Goal: Task Accomplishment & Management: Manage account settings

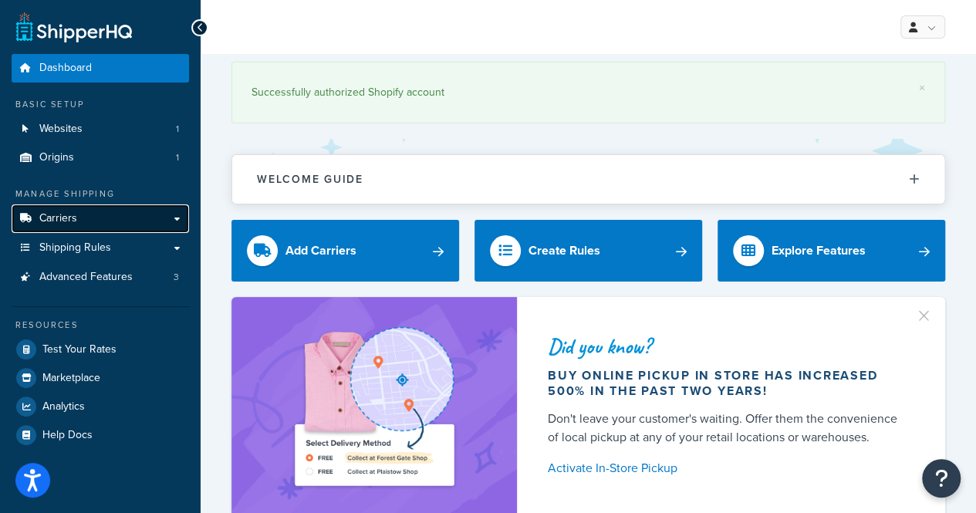
click at [131, 218] on link "Carriers" at bounding box center [100, 219] width 177 height 29
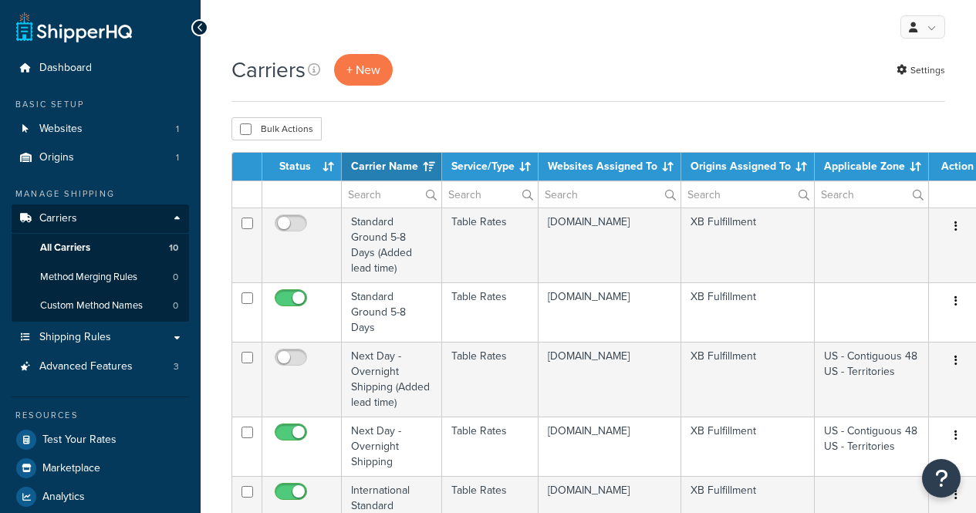
select select "15"
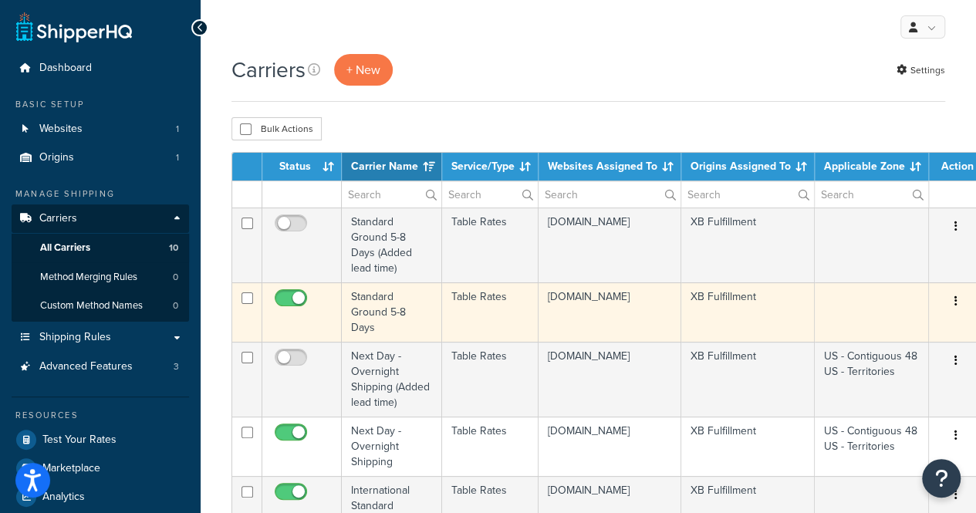
click at [576, 311] on td "tommyjohn.myshopify.com" at bounding box center [610, 311] width 143 height 59
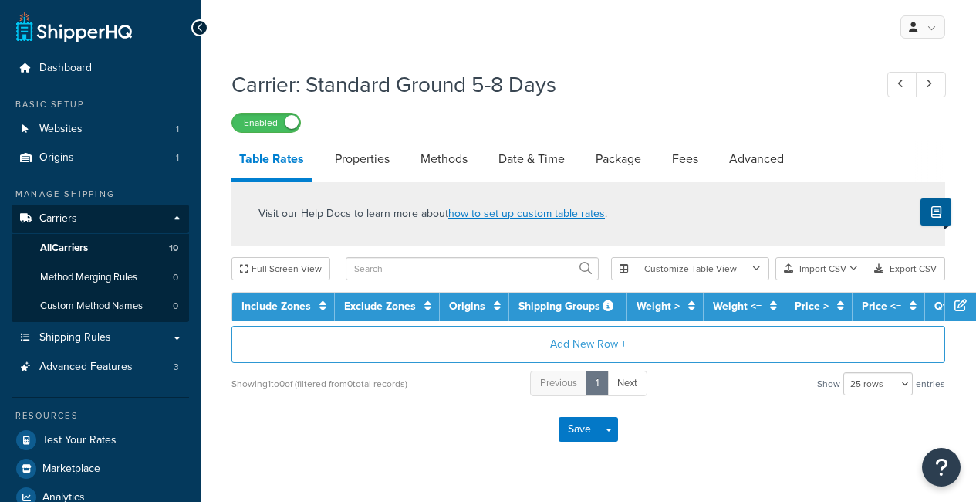
select select "25"
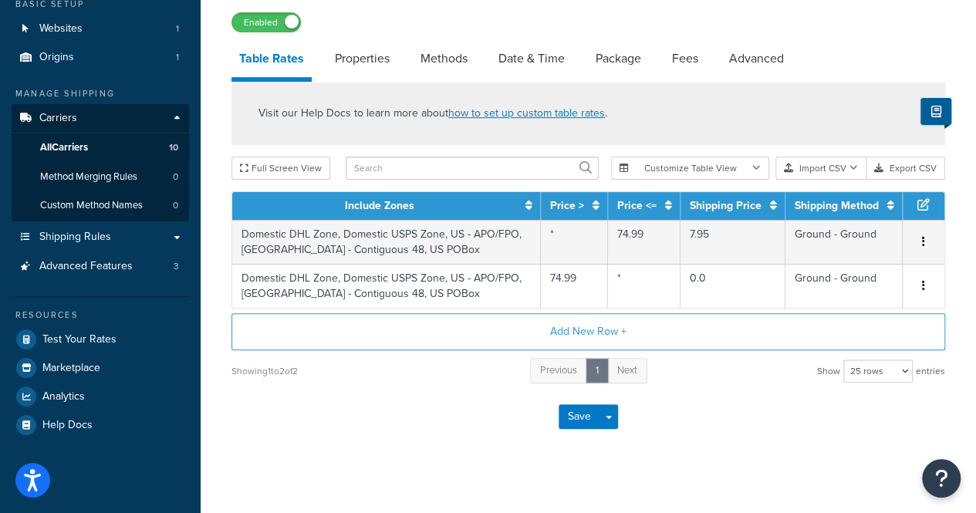
scroll to position [113, 0]
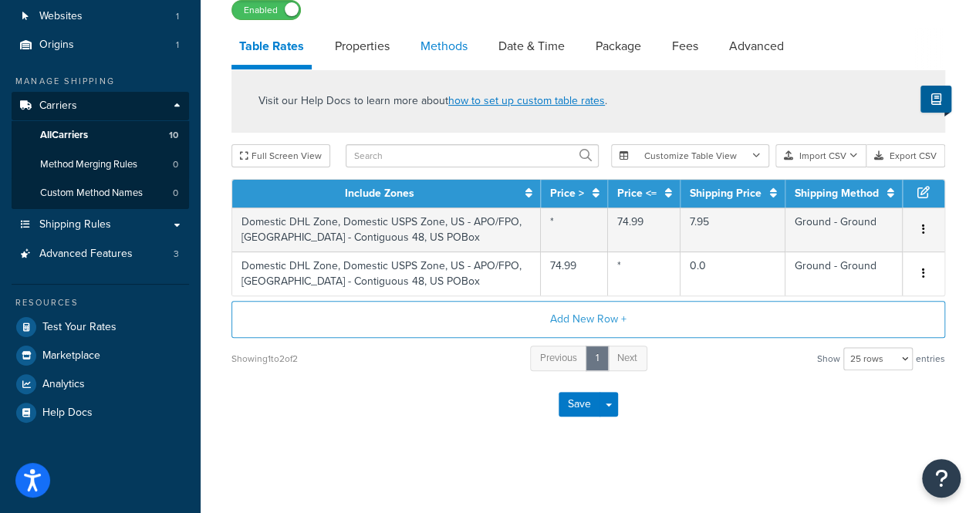
click at [455, 49] on link "Methods" at bounding box center [444, 46] width 63 height 37
select select "25"
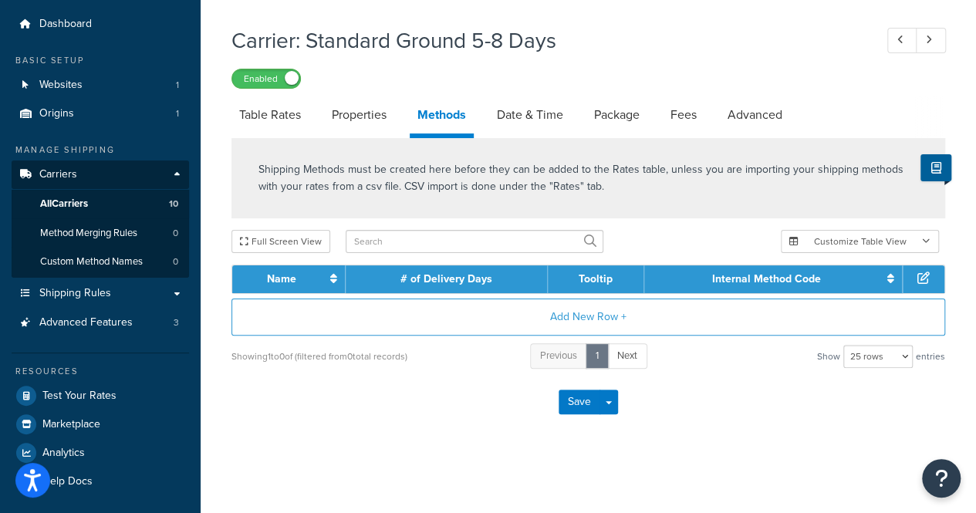
scroll to position [70, 0]
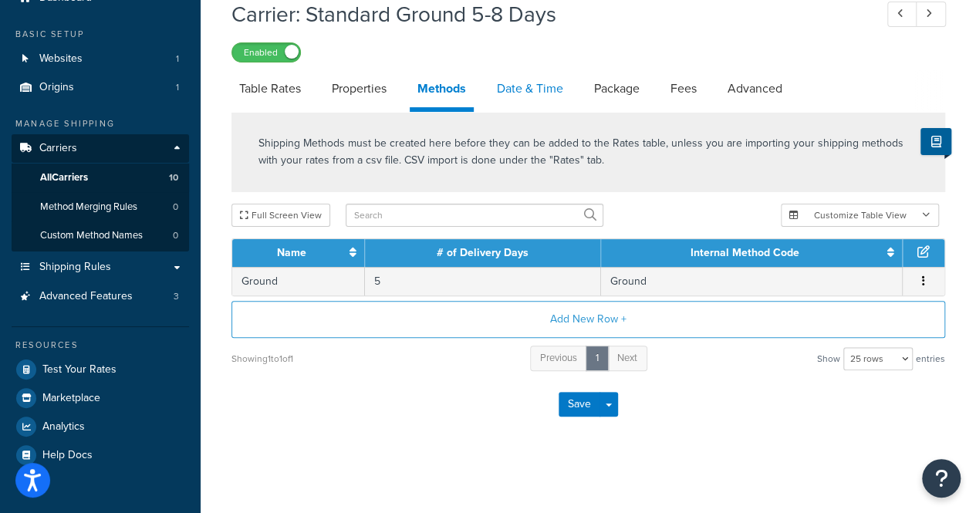
click at [529, 86] on link "Date & Time" at bounding box center [530, 88] width 82 height 37
select select "MEd"
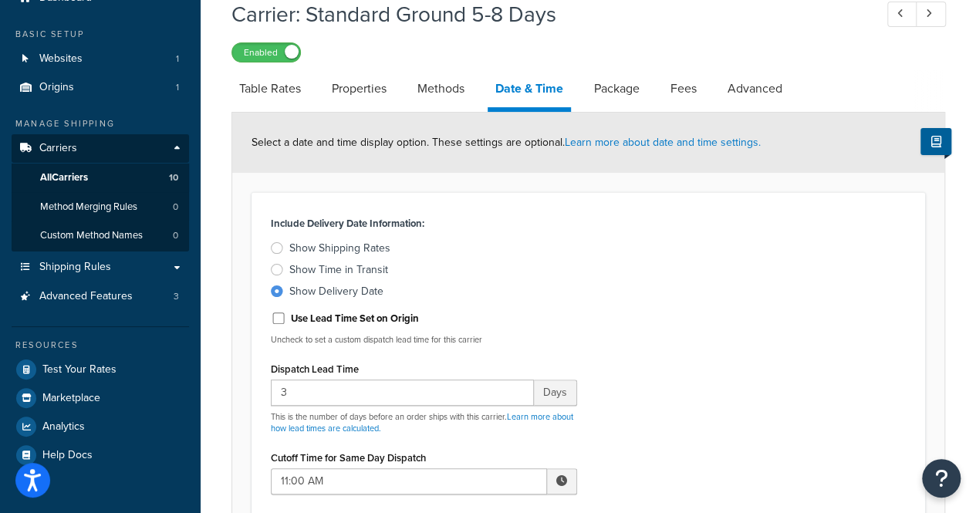
click at [529, 86] on link "Date & Time" at bounding box center [529, 91] width 83 height 42
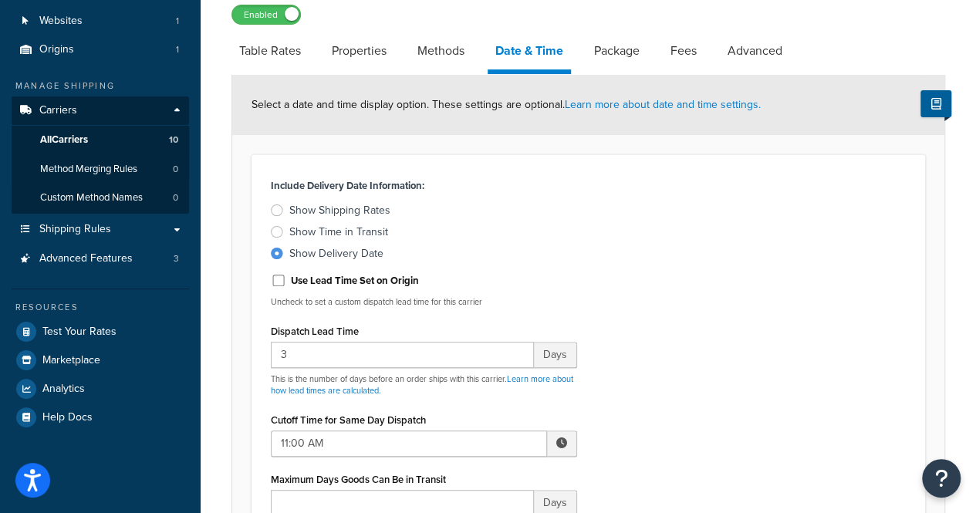
scroll to position [103, 0]
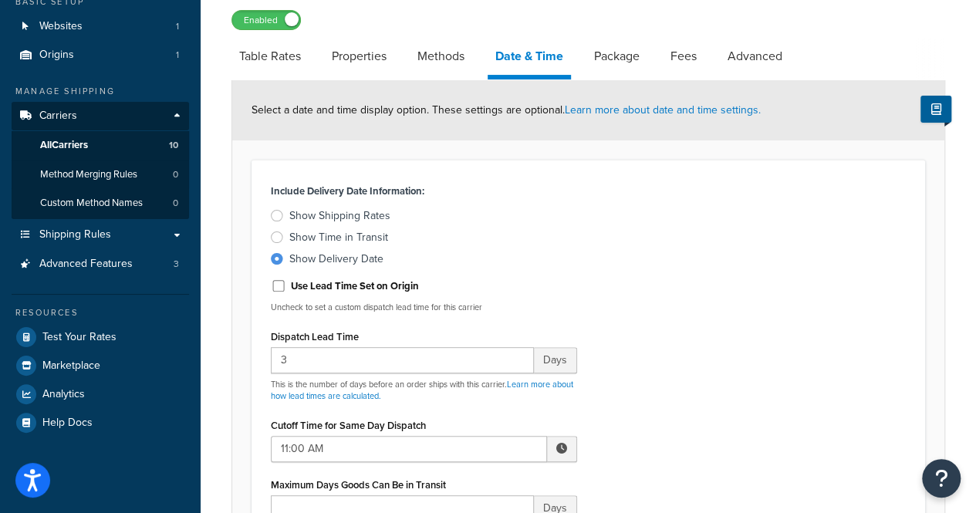
click at [277, 264] on div at bounding box center [277, 259] width 12 height 12
click at [0, 0] on input "Show Delivery Date" at bounding box center [0, 0] width 0 height 0
click at [272, 213] on div at bounding box center [277, 216] width 12 height 12
click at [0, 0] on input "Show Shipping Rates" at bounding box center [0, 0] width 0 height 0
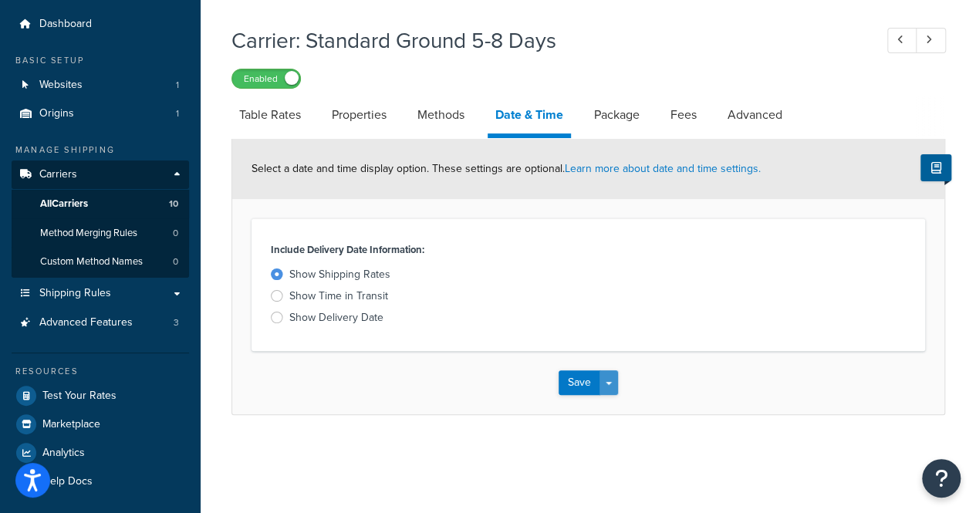
click at [608, 389] on button "Save Dropdown" at bounding box center [609, 382] width 19 height 25
click at [522, 365] on div "Save Save Dropdown Save and Edit" at bounding box center [588, 382] width 712 height 63
click at [283, 319] on label "Show Delivery Date" at bounding box center [424, 317] width 306 height 15
click at [0, 0] on input "Show Delivery Date" at bounding box center [0, 0] width 0 height 0
select select "MEd"
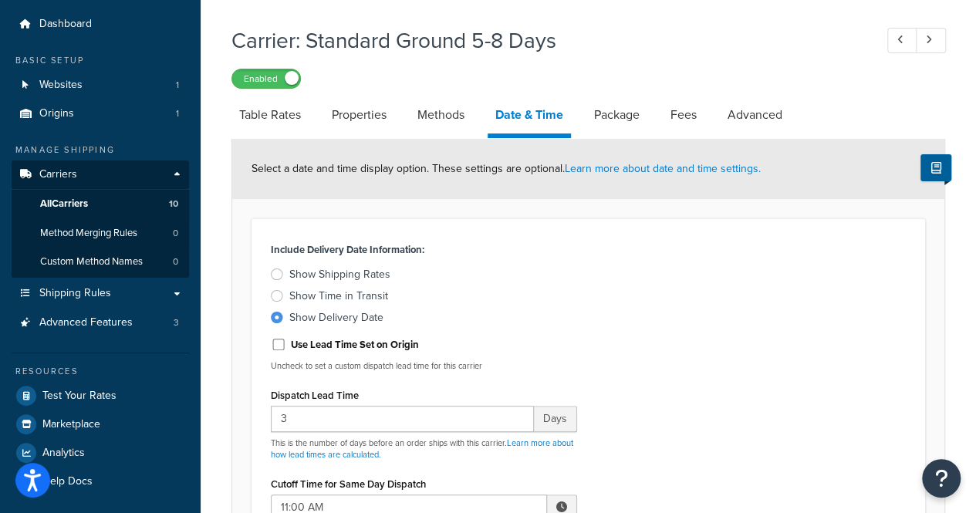
click at [275, 297] on div at bounding box center [277, 296] width 12 height 12
click at [0, 0] on input "Show Time in Transit" at bounding box center [0, 0] width 0 height 0
click at [279, 319] on div at bounding box center [277, 318] width 12 height 12
click at [0, 0] on input "Show Delivery Date" at bounding box center [0, 0] width 0 height 0
select select "MEd"
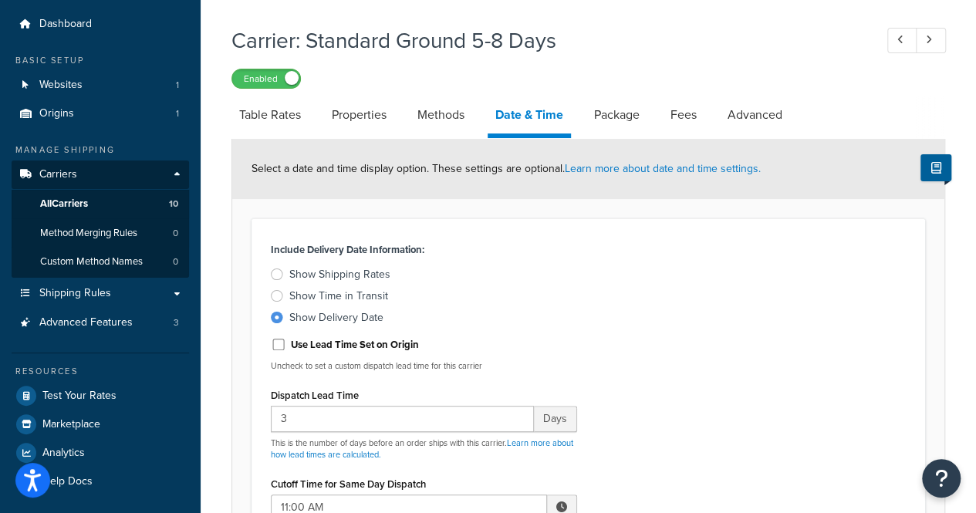
click at [276, 272] on div at bounding box center [277, 275] width 12 height 12
click at [0, 0] on input "Show Shipping Rates" at bounding box center [0, 0] width 0 height 0
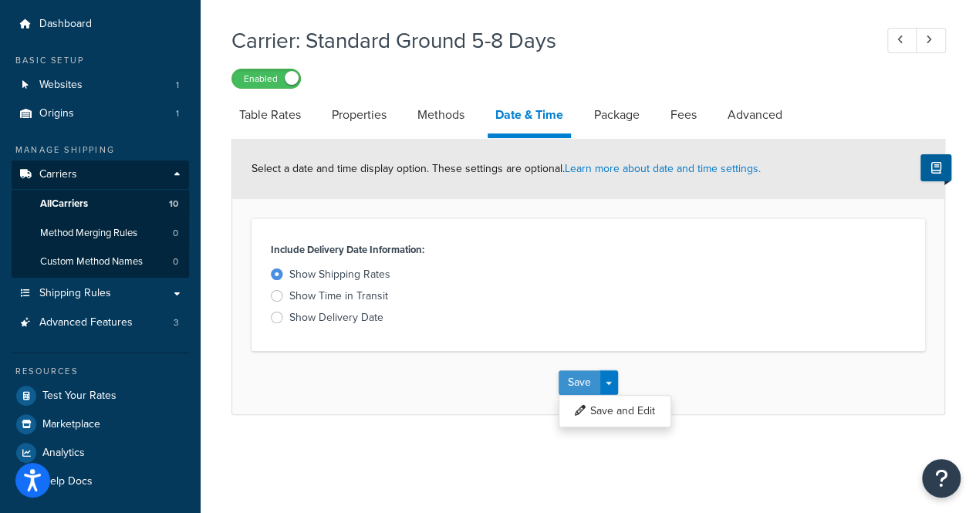
click at [569, 380] on button "Save" at bounding box center [580, 382] width 42 height 25
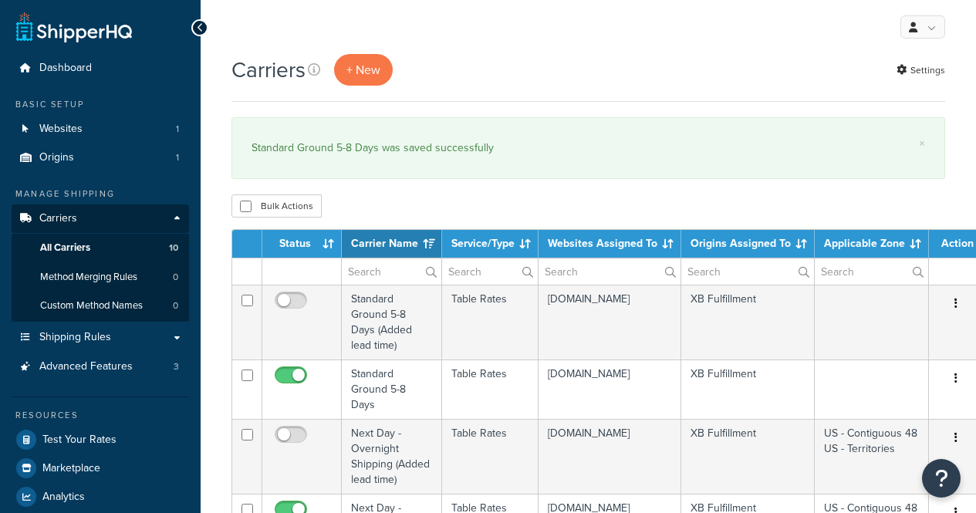
select select "15"
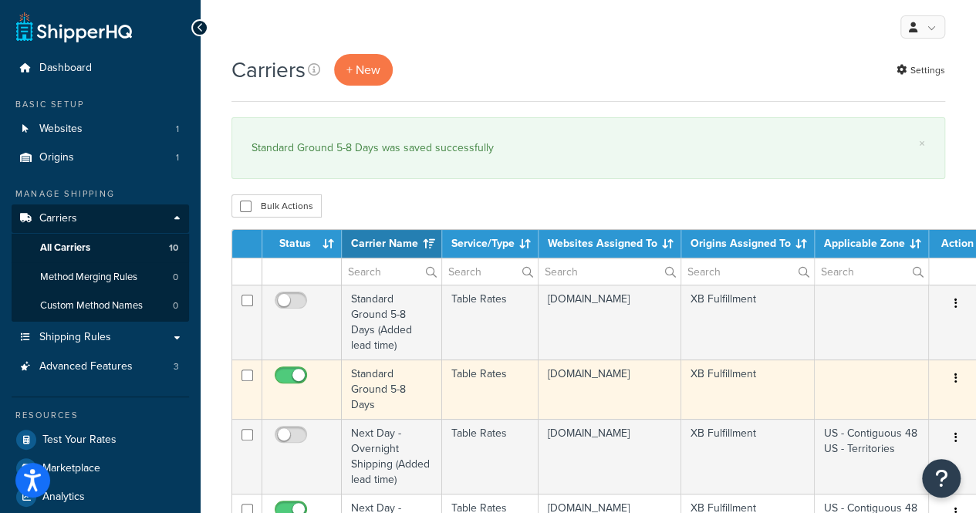
click at [614, 402] on td "[DOMAIN_NAME]" at bounding box center [610, 389] width 143 height 59
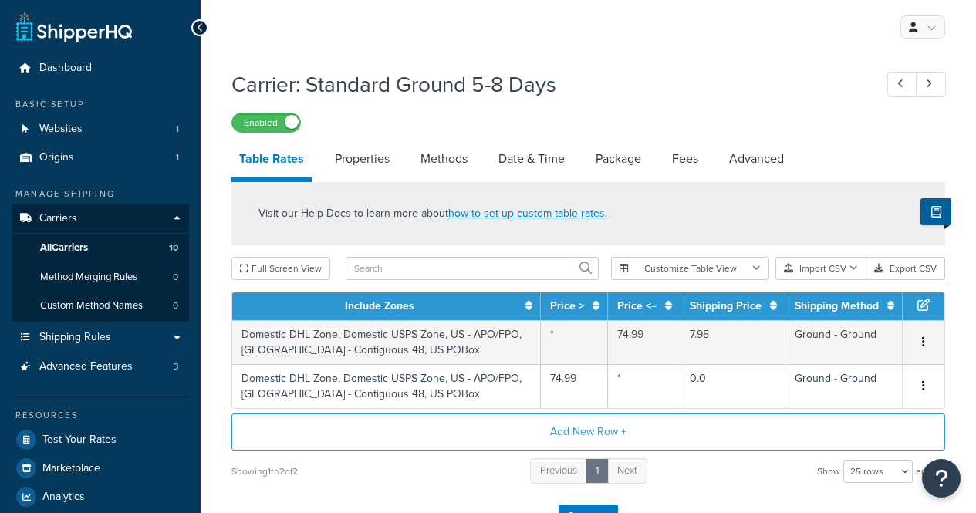
select select "25"
click at [345, 157] on link "Properties" at bounding box center [362, 158] width 70 height 37
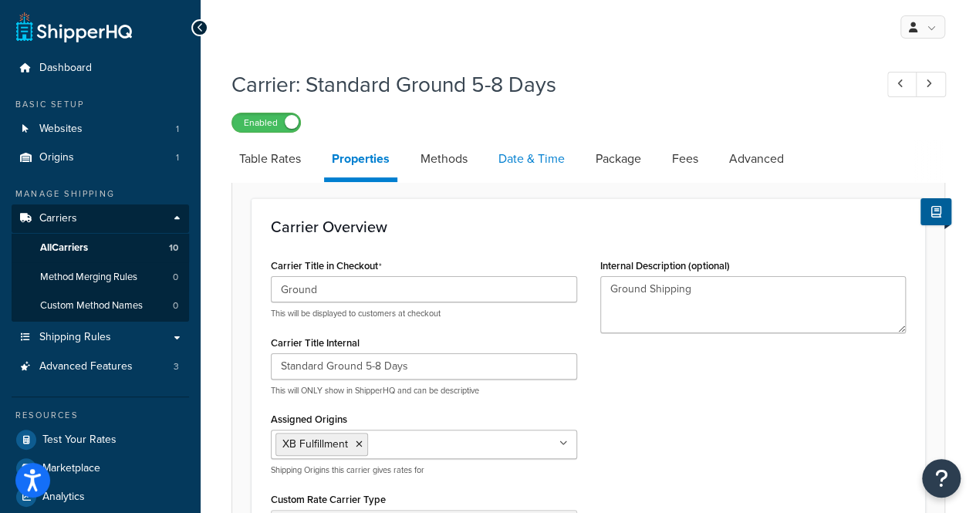
click at [512, 155] on link "Date & Time" at bounding box center [532, 158] width 82 height 37
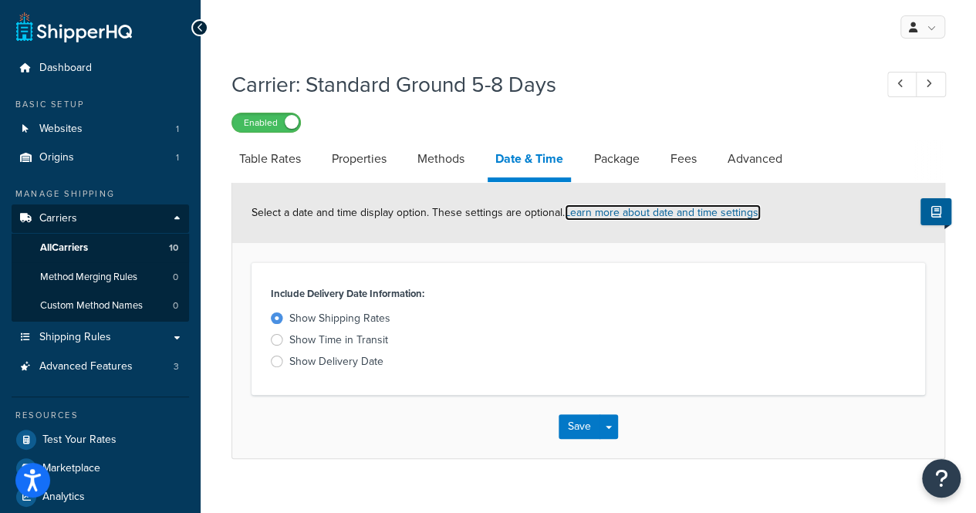
click at [652, 217] on link "Learn more about date and time settings." at bounding box center [663, 213] width 196 height 16
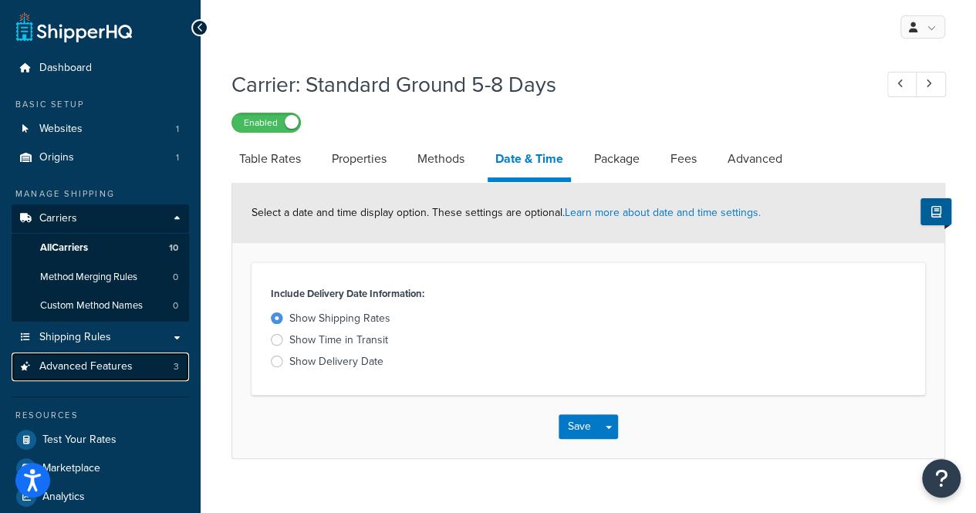
click at [89, 360] on span "Advanced Features" at bounding box center [85, 366] width 93 height 13
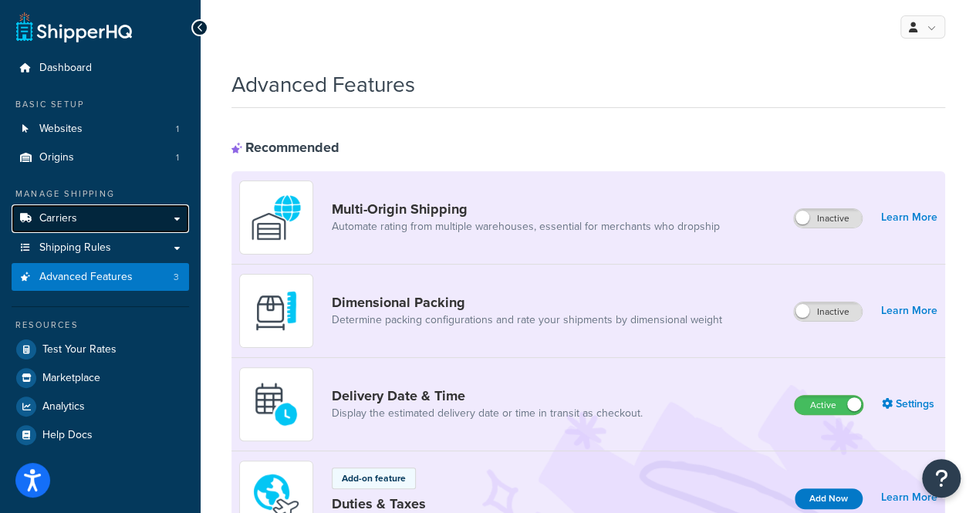
click at [81, 216] on link "Carriers" at bounding box center [100, 219] width 177 height 29
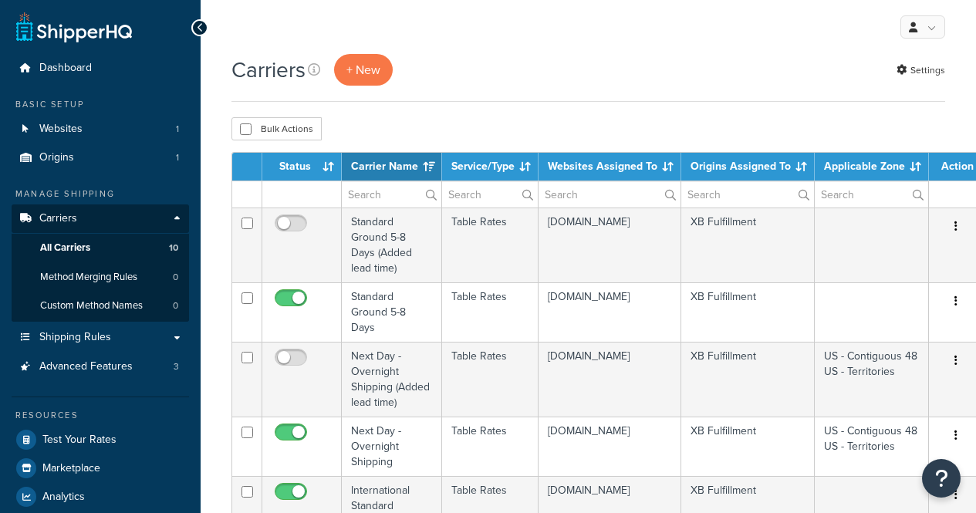
select select "15"
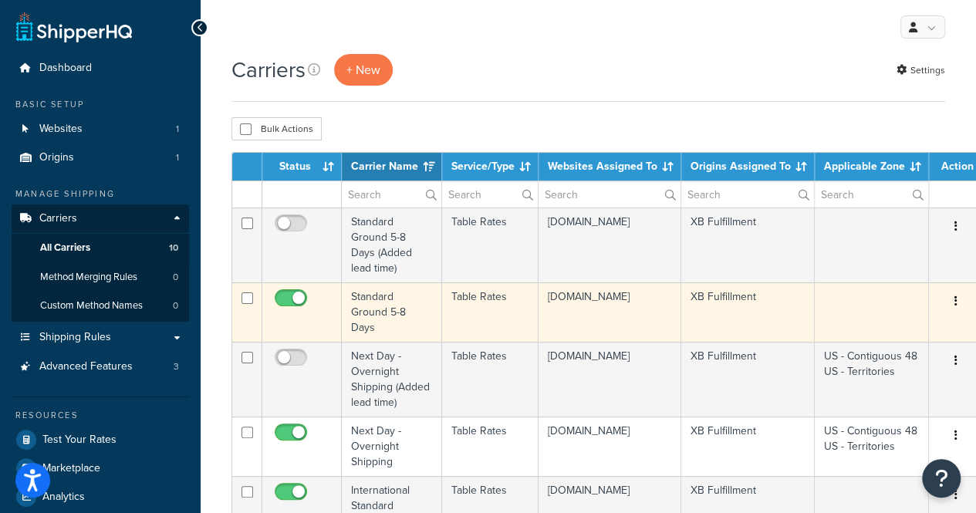
click at [514, 319] on td "Table Rates" at bounding box center [490, 311] width 96 height 59
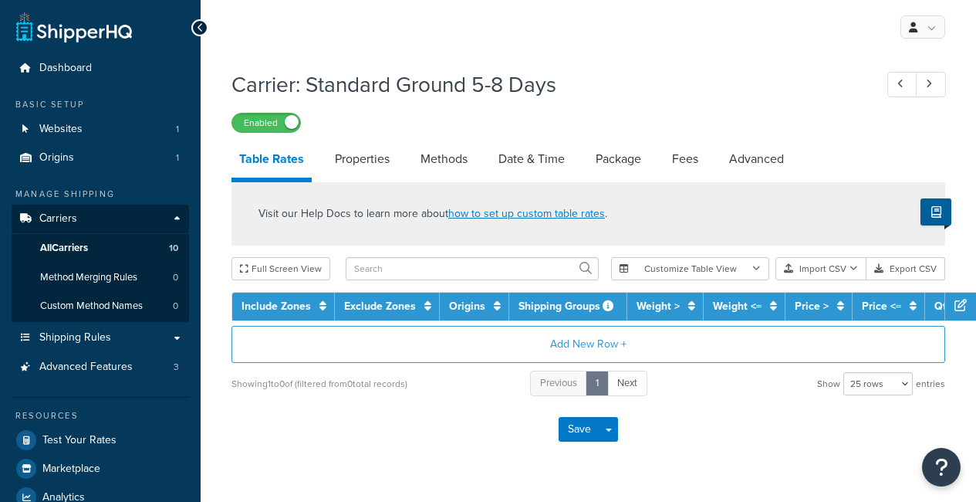
select select "25"
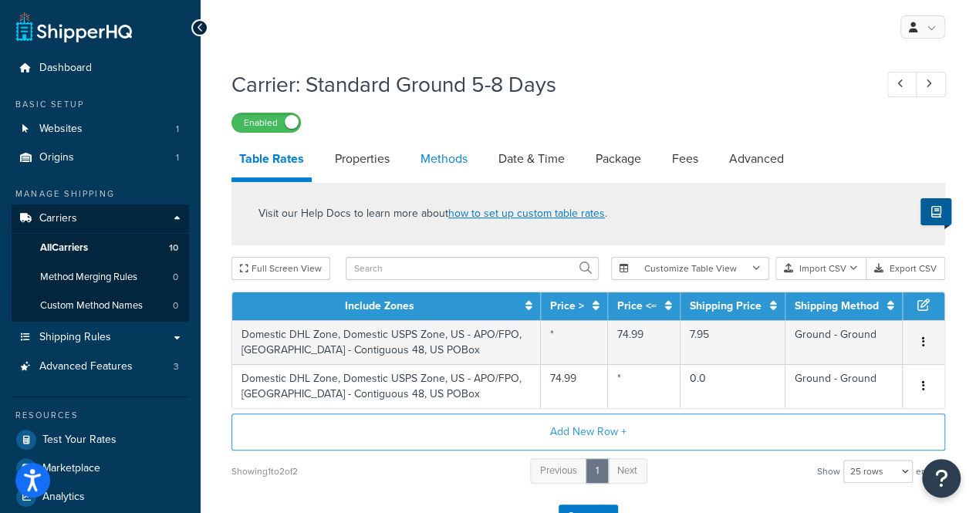
click at [432, 161] on link "Methods" at bounding box center [444, 158] width 63 height 37
select select "25"
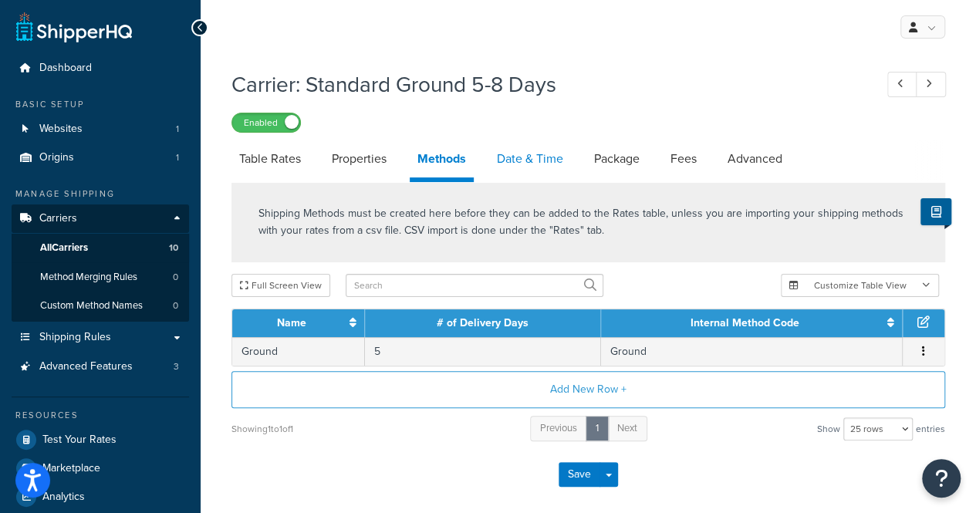
click at [502, 163] on link "Date & Time" at bounding box center [530, 158] width 82 height 37
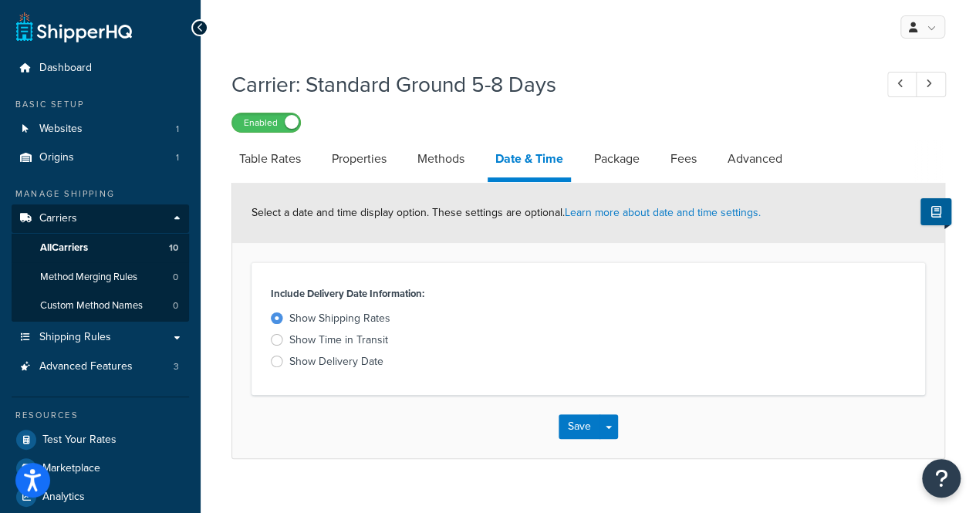
click at [273, 367] on div at bounding box center [277, 362] width 12 height 12
click at [0, 0] on input "Show Delivery Date" at bounding box center [0, 0] width 0 height 0
select select "MEd"
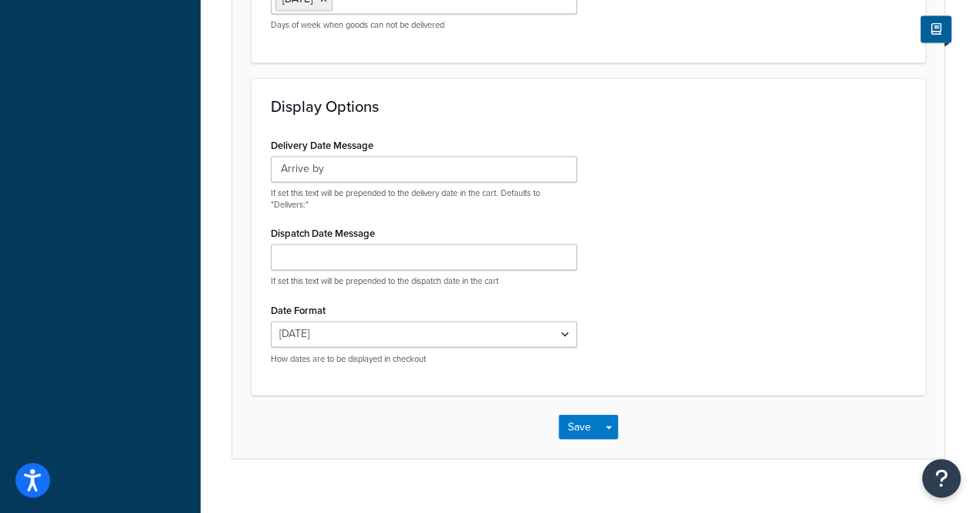
scroll to position [1127, 0]
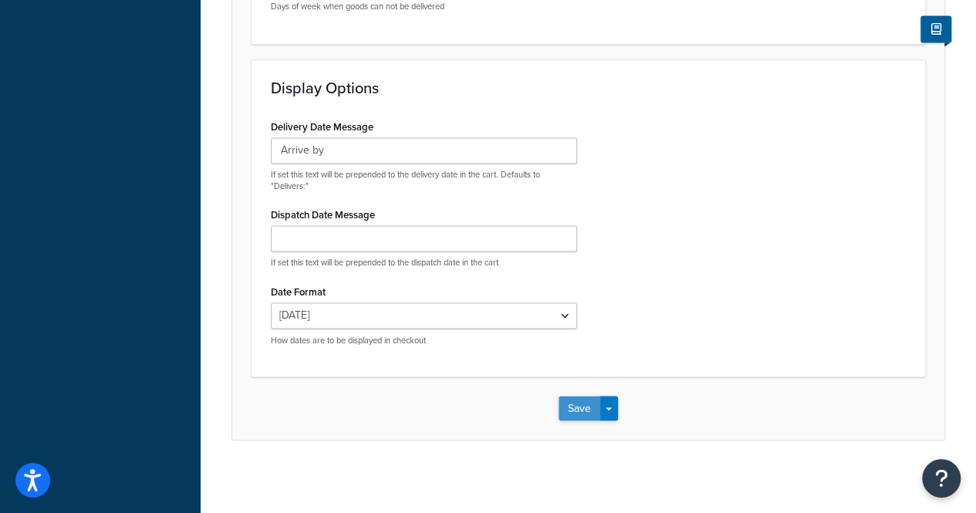
click at [576, 399] on button "Save" at bounding box center [580, 408] width 42 height 25
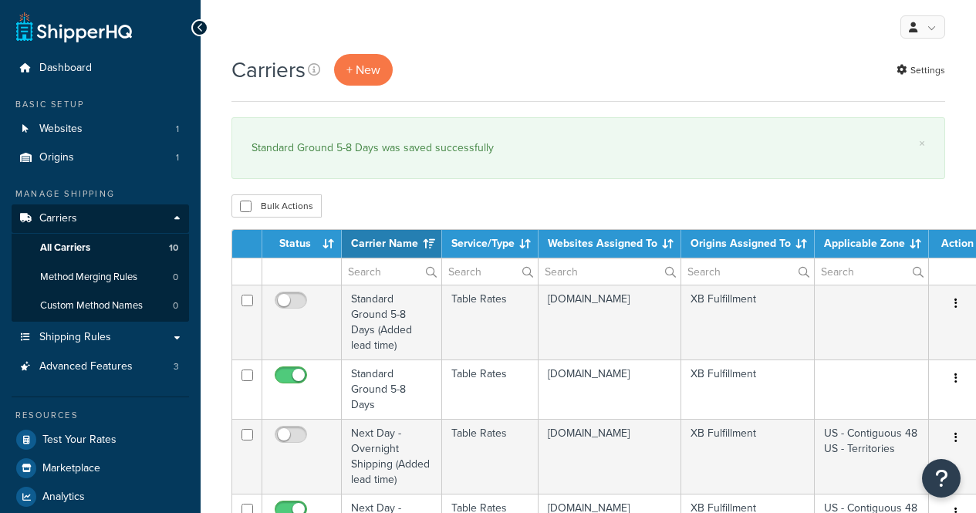
select select "15"
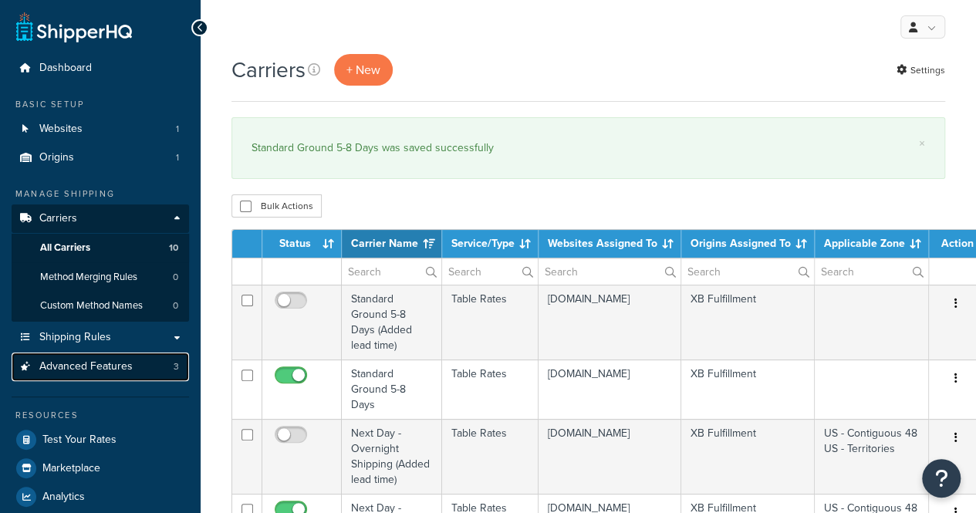
drag, startPoint x: 0, startPoint y: 0, endPoint x: 122, endPoint y: 365, distance: 384.9
click at [122, 365] on span "Advanced Features" at bounding box center [85, 366] width 93 height 13
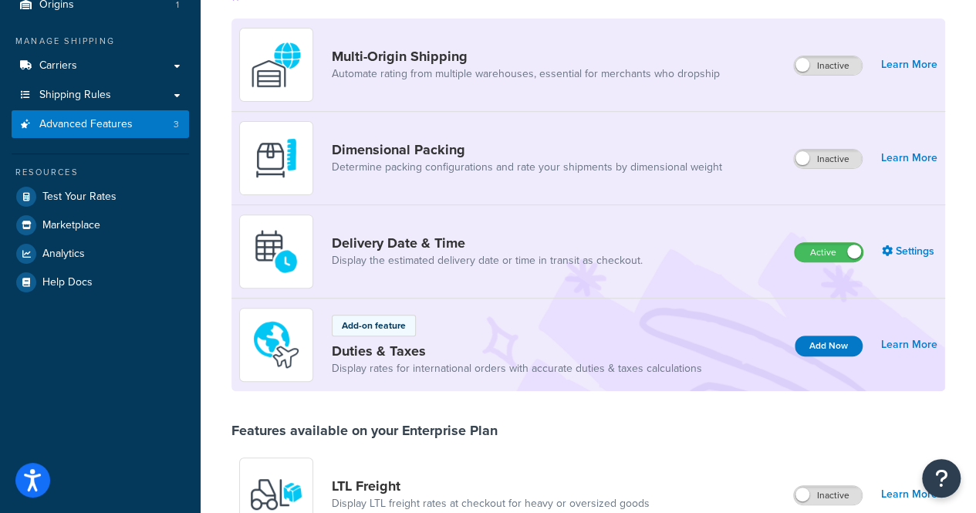
scroll to position [149, 0]
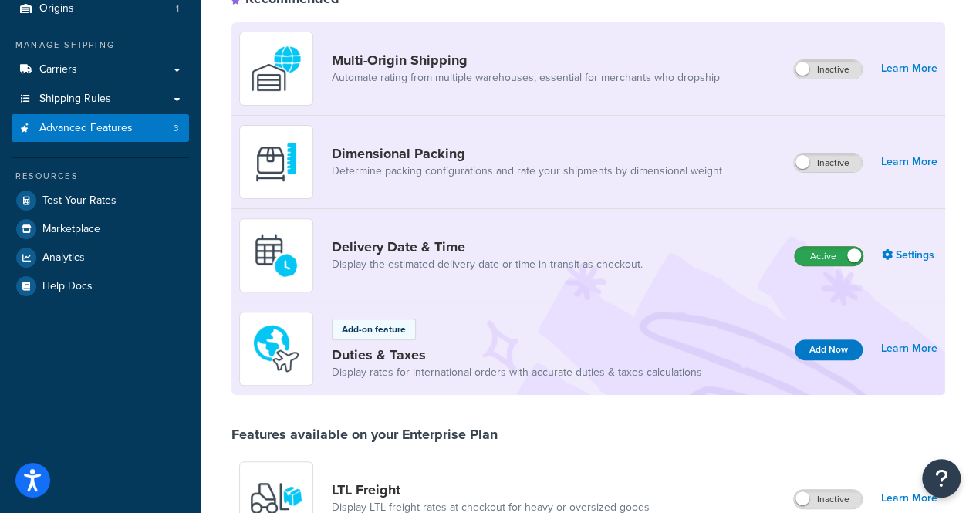
click at [828, 252] on label "Active" at bounding box center [829, 256] width 68 height 19
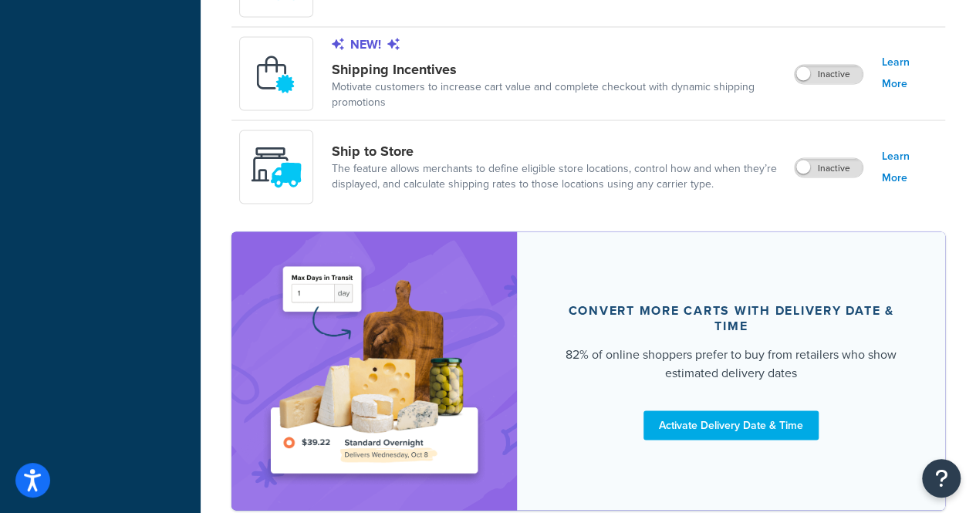
scroll to position [1326, 0]
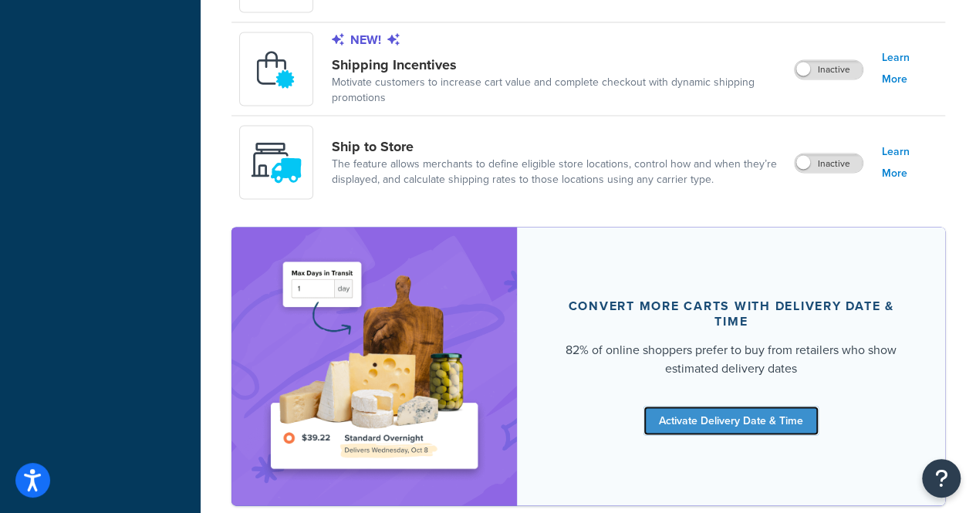
click at [800, 423] on link "Activate Delivery Date & Time" at bounding box center [731, 420] width 175 height 29
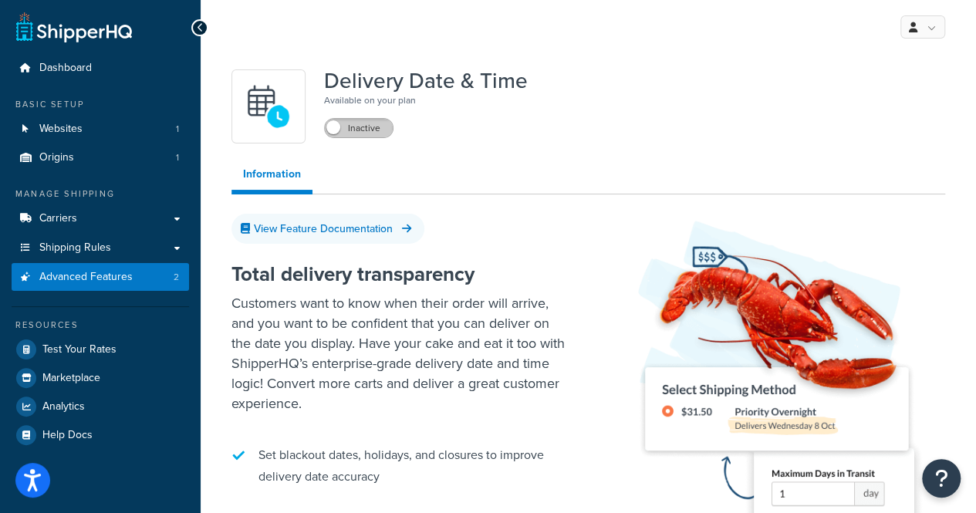
click at [353, 130] on label "Inactive" at bounding box center [359, 128] width 68 height 19
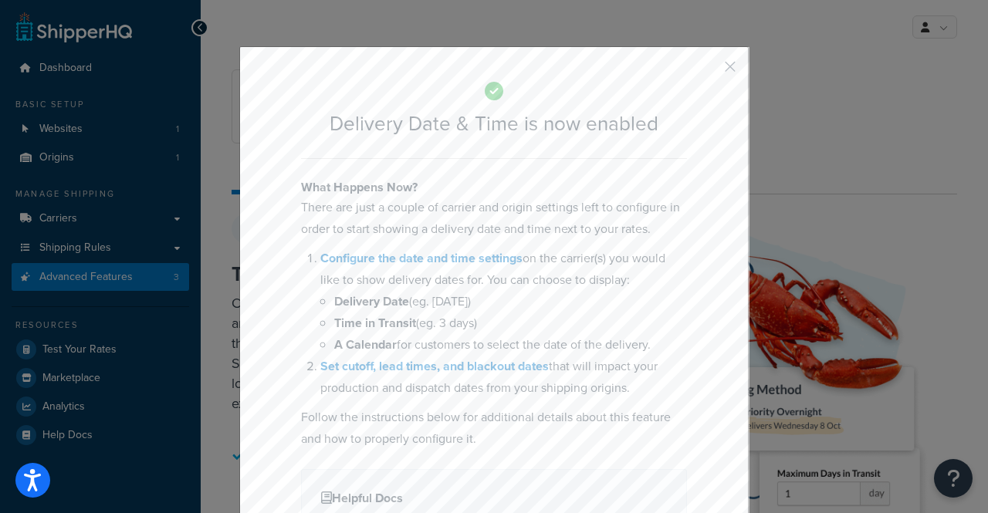
click at [709, 70] on button "button" at bounding box center [707, 72] width 4 height 4
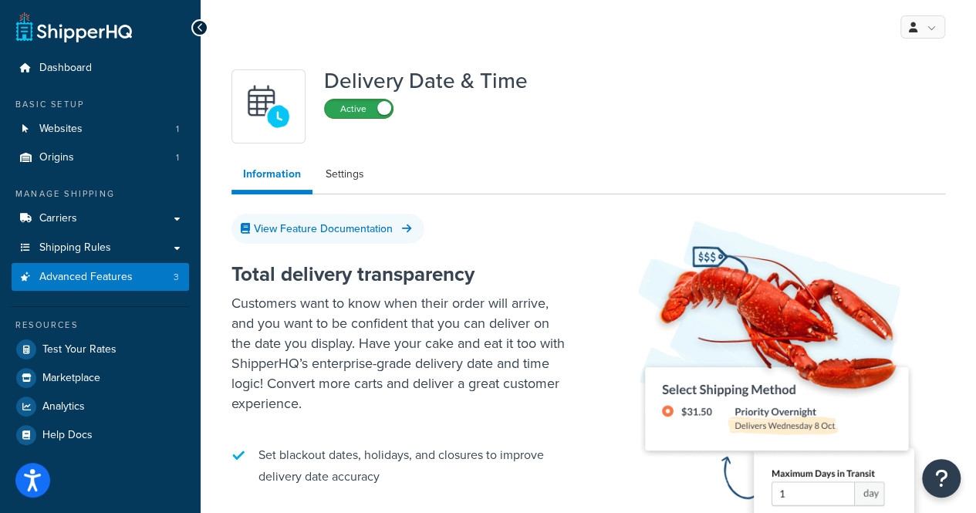
click at [349, 107] on label "Active" at bounding box center [359, 109] width 68 height 19
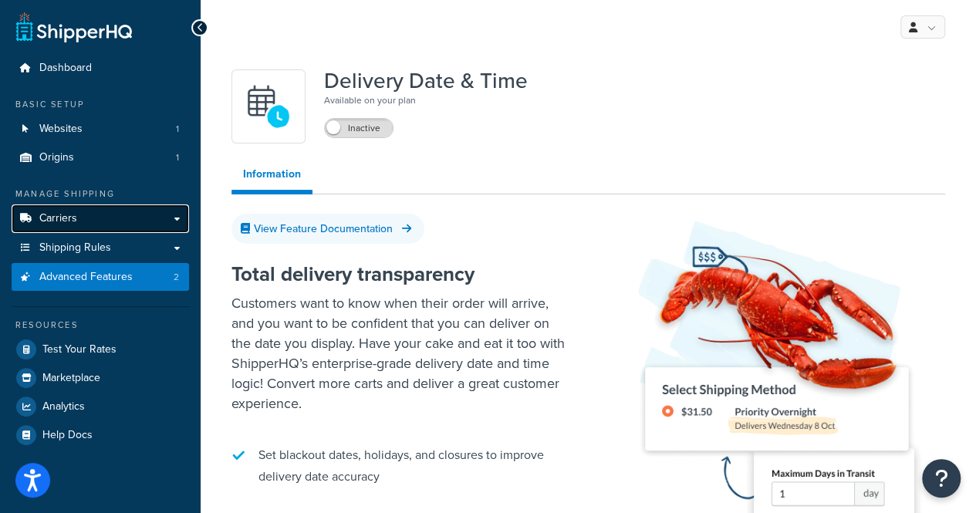
click at [83, 224] on link "Carriers" at bounding box center [100, 219] width 177 height 29
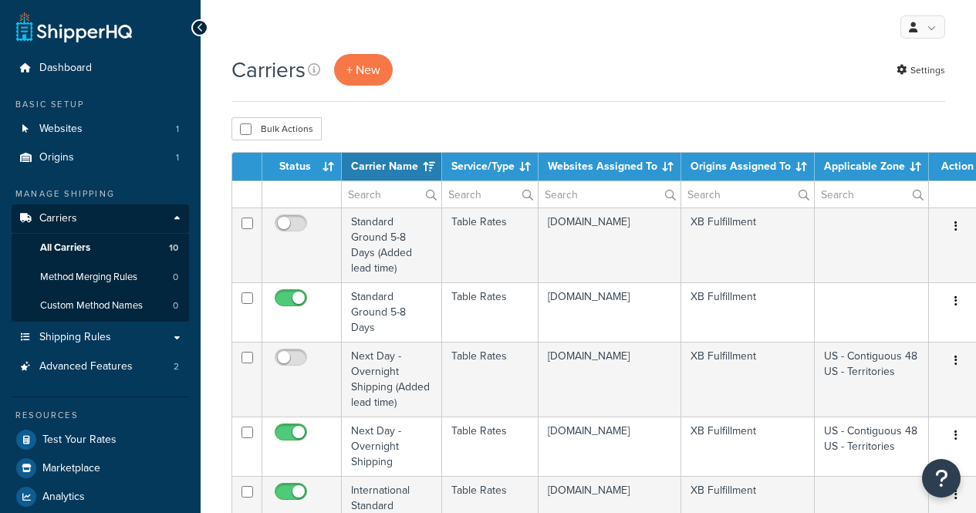
select select "15"
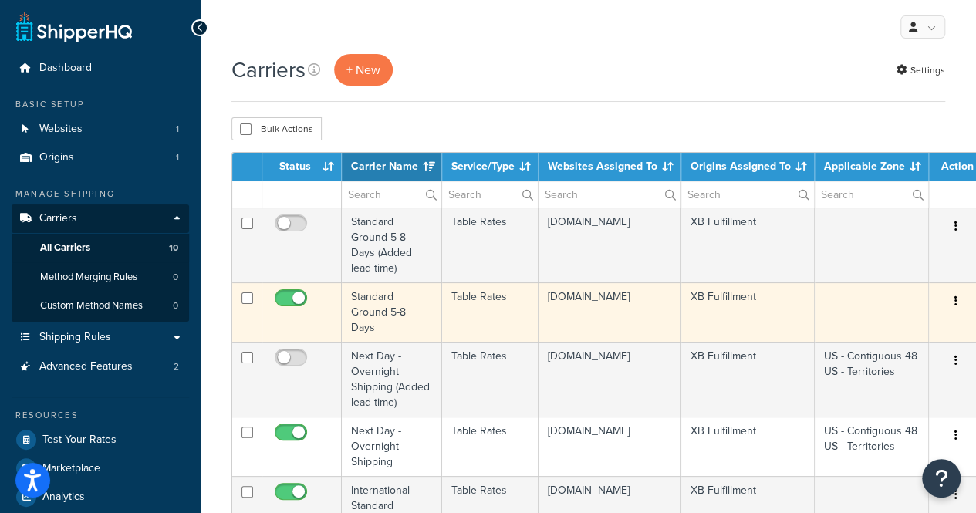
click at [421, 330] on td "Standard Ground 5-8 Days" at bounding box center [392, 311] width 100 height 59
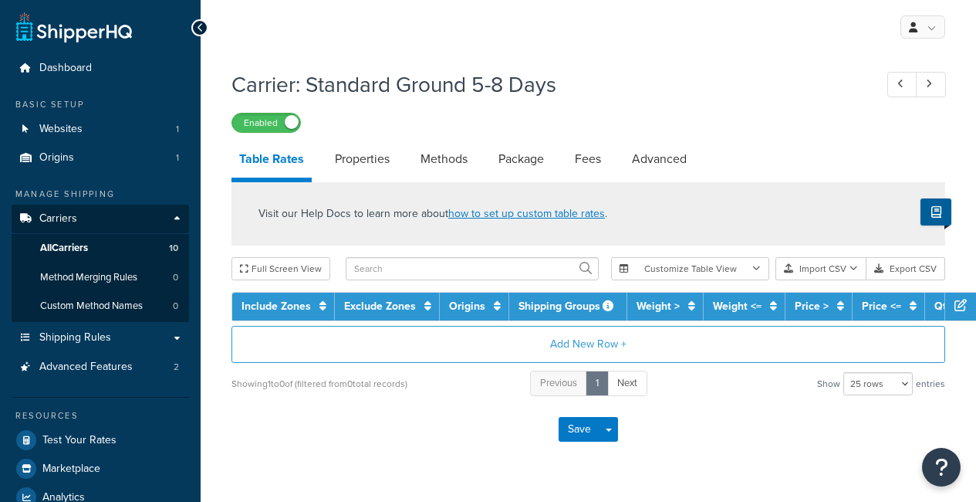
select select "25"
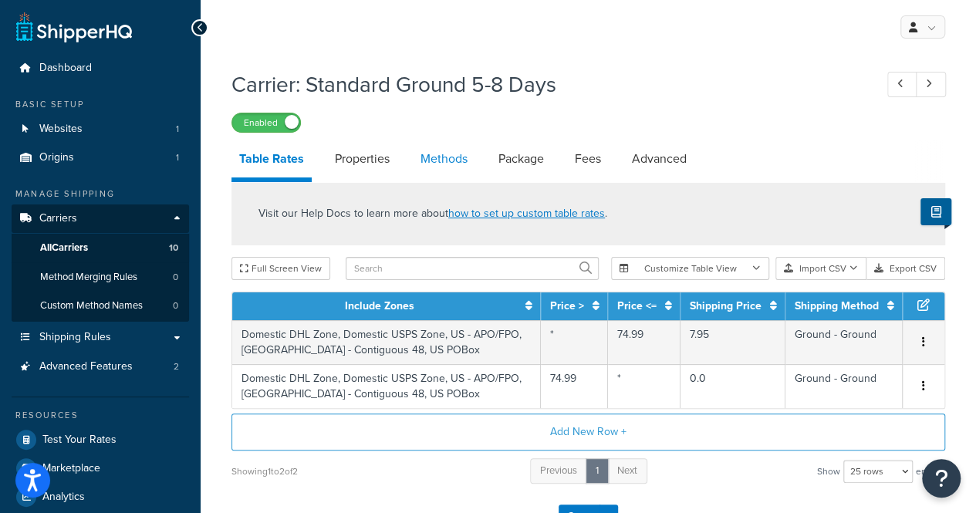
click at [453, 154] on link "Methods" at bounding box center [444, 158] width 63 height 37
select select "25"
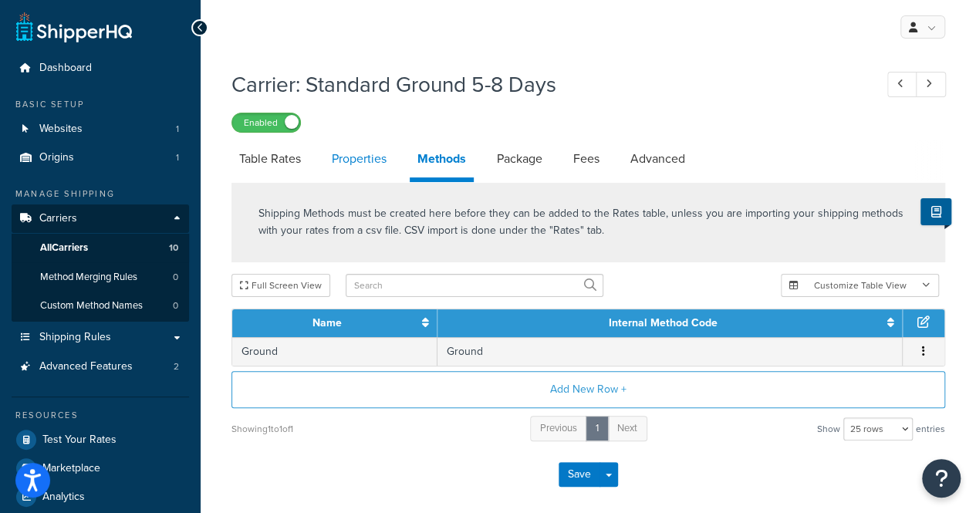
click at [372, 162] on link "Properties" at bounding box center [359, 158] width 70 height 37
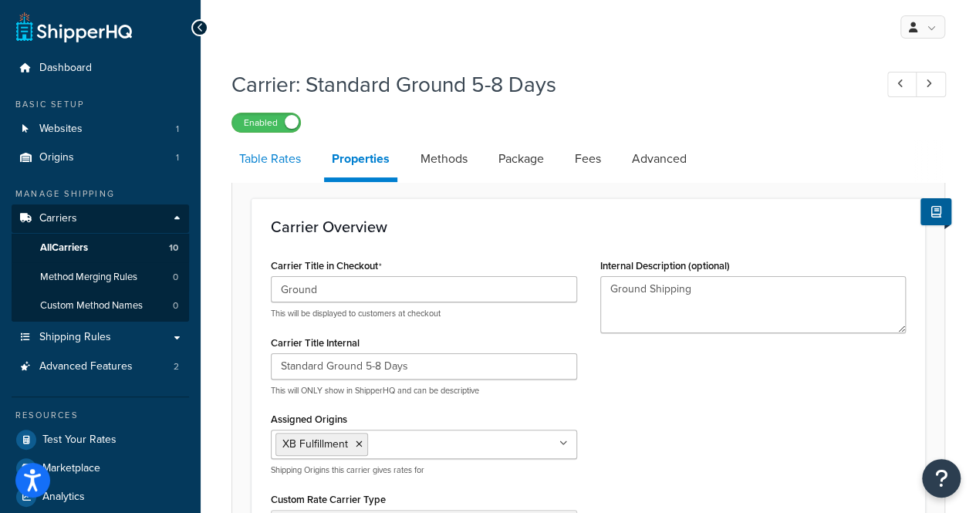
click at [281, 164] on link "Table Rates" at bounding box center [270, 158] width 77 height 37
select select "25"
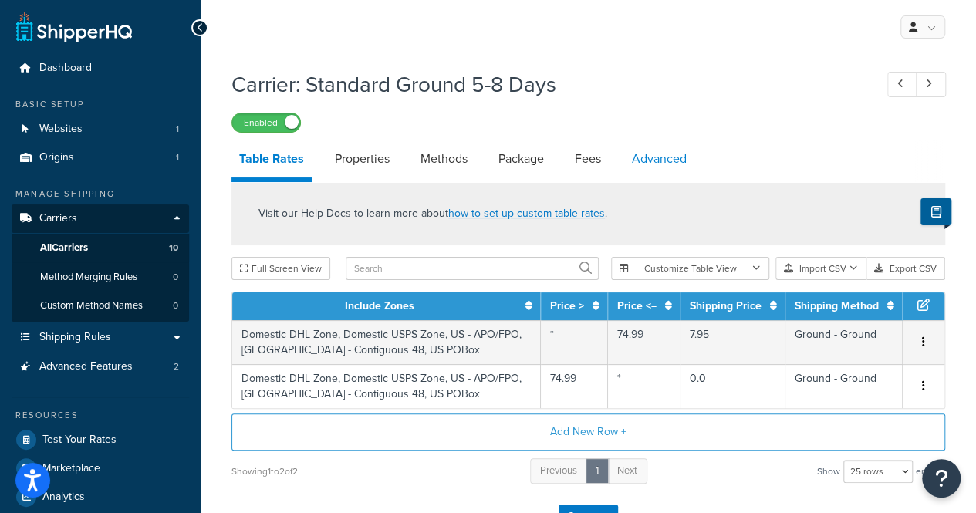
click at [644, 166] on link "Advanced" at bounding box center [659, 158] width 70 height 37
select select "false"
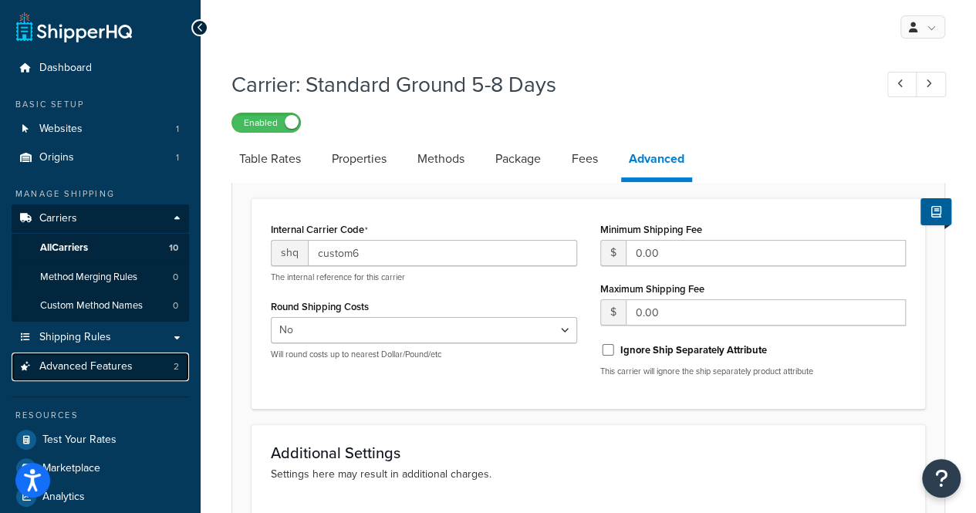
click at [99, 362] on span "Advanced Features" at bounding box center [85, 366] width 93 height 13
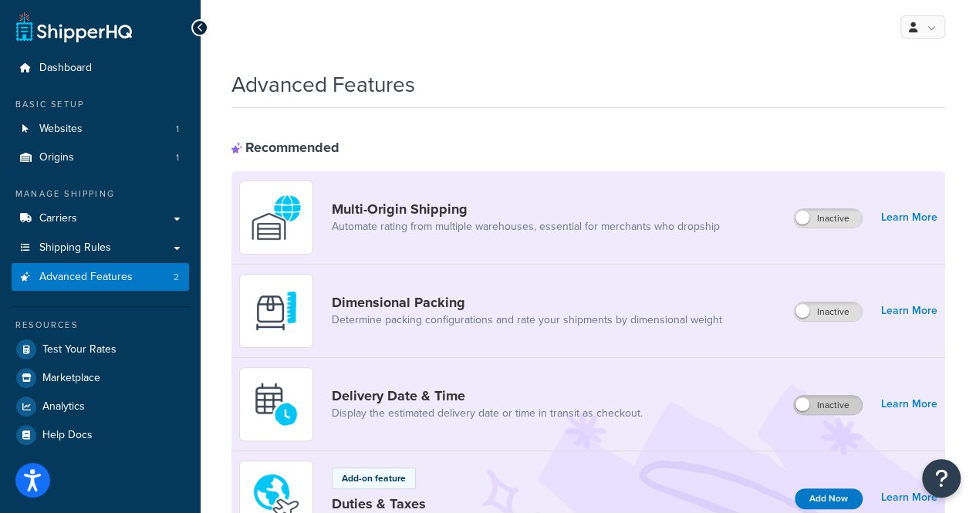
click at [815, 402] on label "Inactive" at bounding box center [828, 405] width 68 height 19
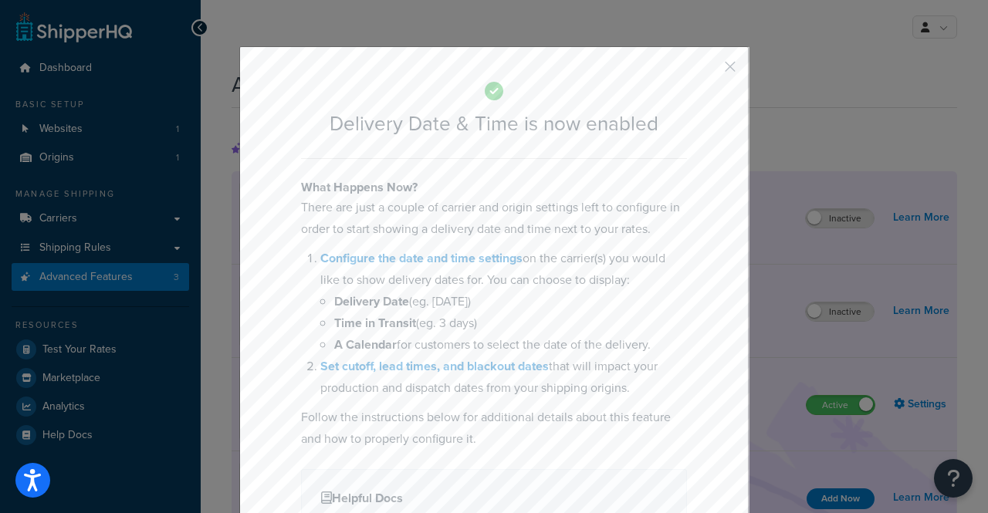
click at [709, 70] on button "button" at bounding box center [707, 72] width 4 height 4
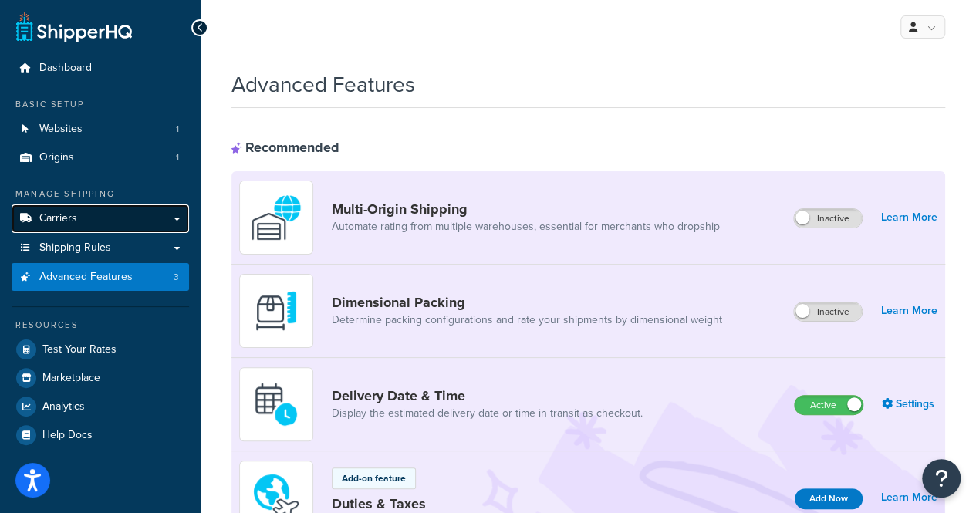
click at [74, 223] on span "Carriers" at bounding box center [58, 218] width 38 height 13
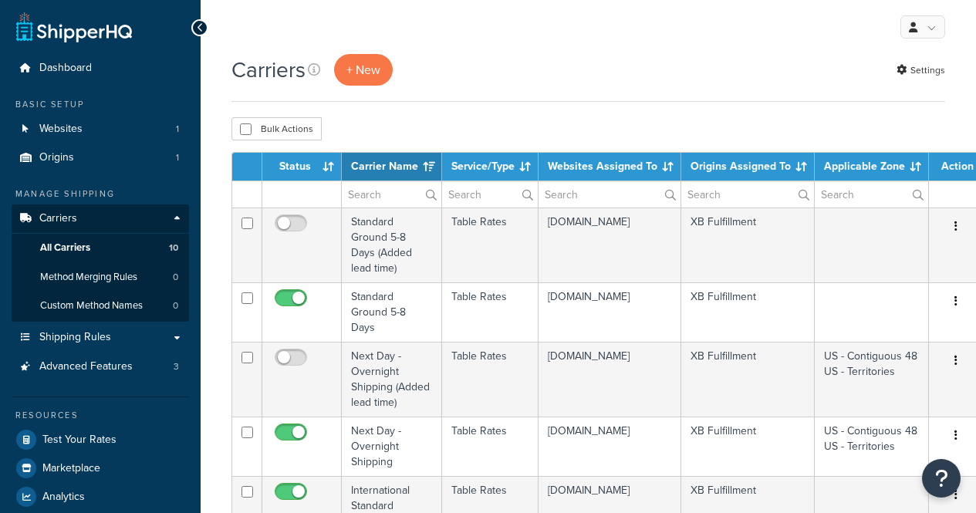
select select "15"
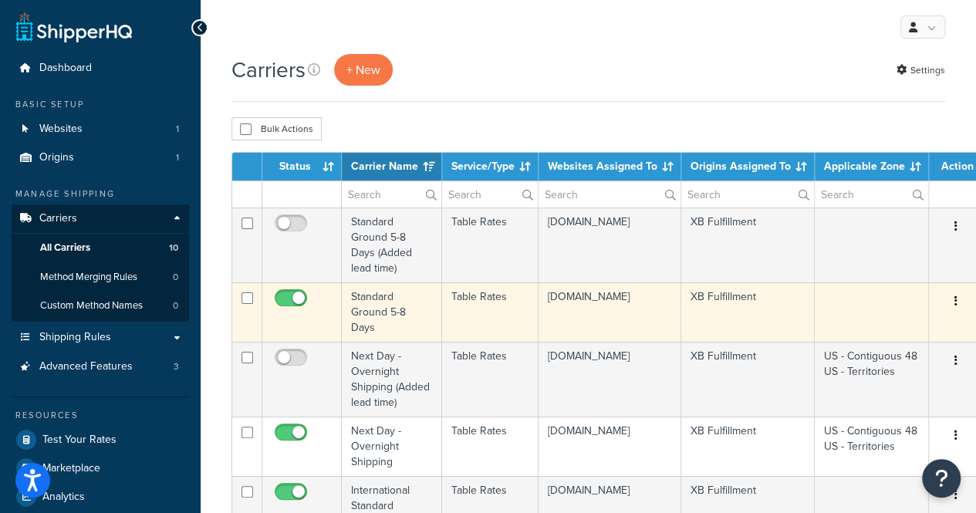
click at [389, 316] on td "Standard Ground 5-8 Days" at bounding box center [392, 311] width 100 height 59
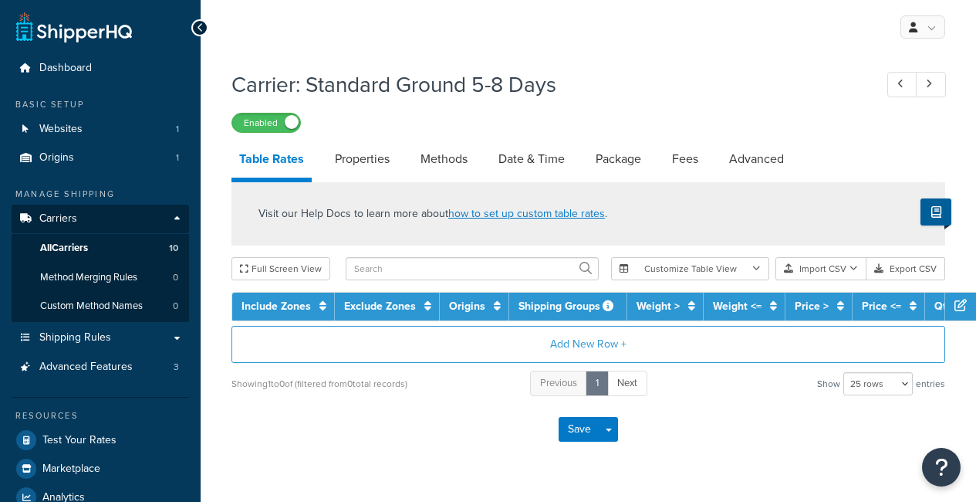
select select "25"
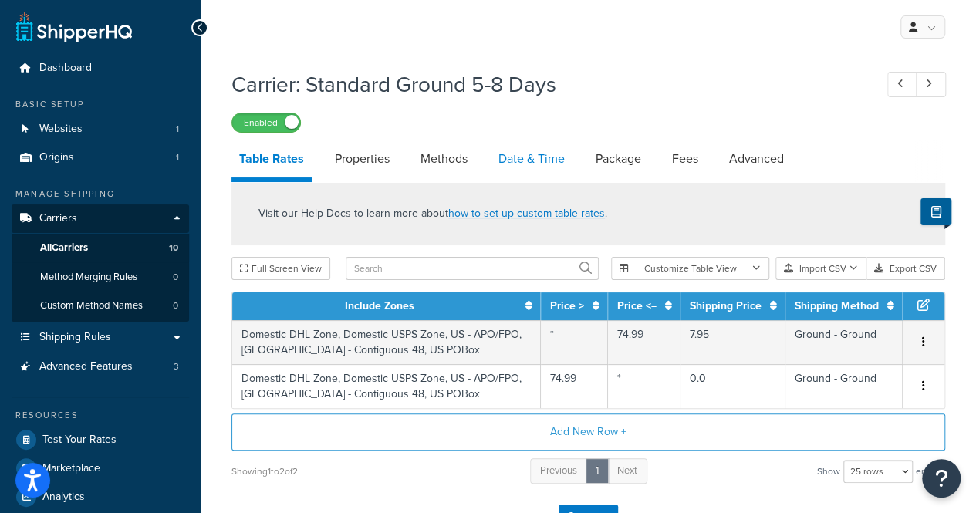
click at [543, 164] on link "Date & Time" at bounding box center [532, 158] width 82 height 37
select select "MEd"
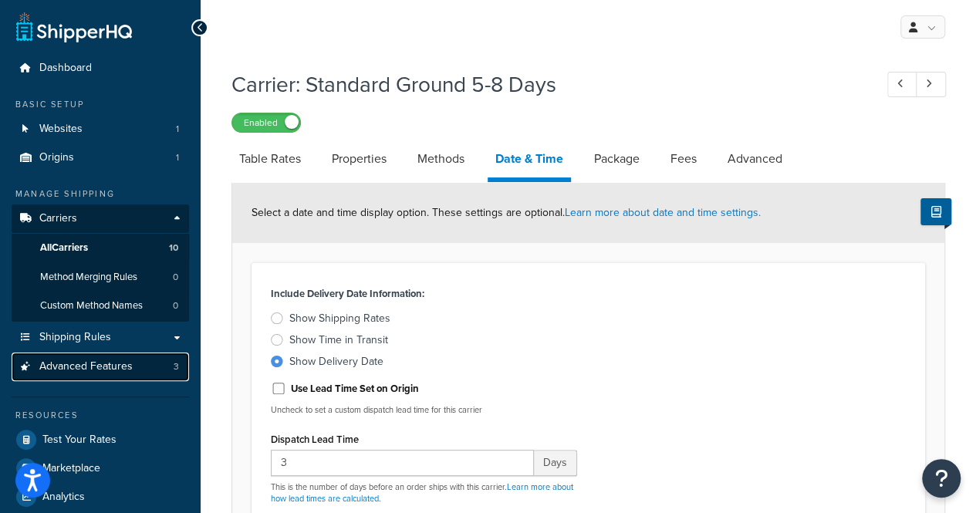
click at [113, 368] on span "Advanced Features" at bounding box center [85, 366] width 93 height 13
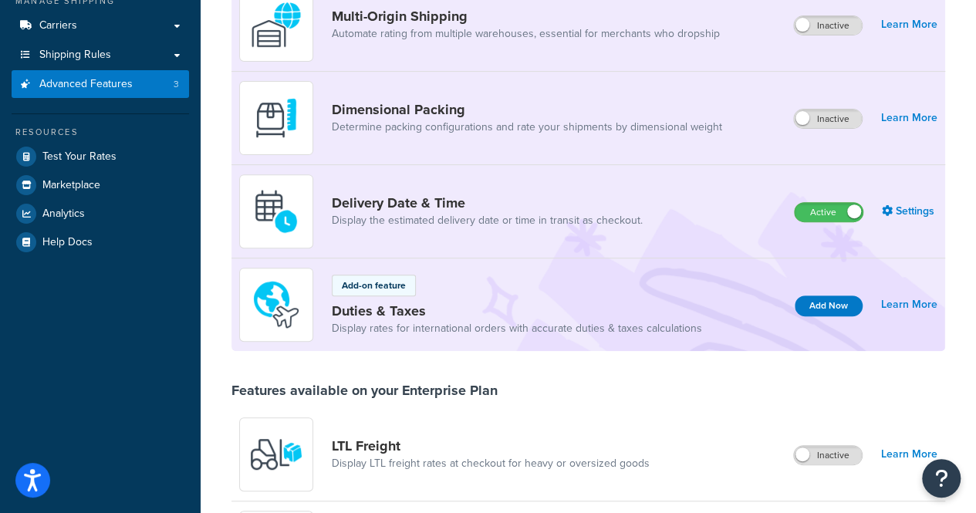
scroll to position [236, 0]
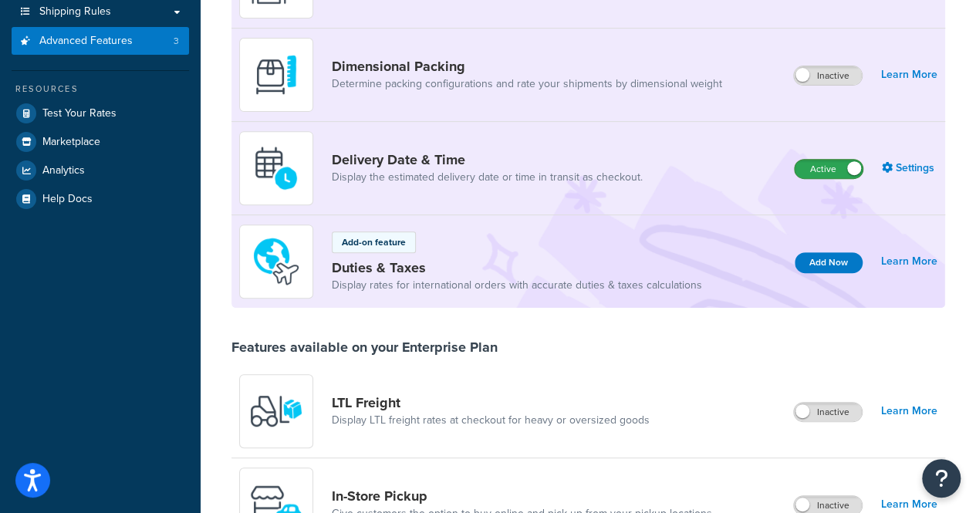
click at [821, 169] on label "Active" at bounding box center [829, 169] width 68 height 19
